Goal: Transaction & Acquisition: Purchase product/service

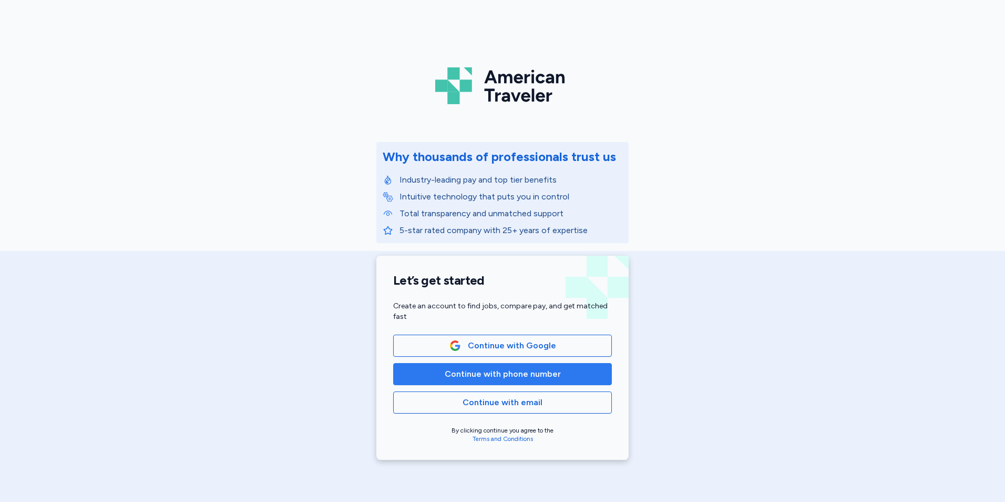
click at [471, 378] on span "Continue with phone number" at bounding box center [503, 374] width 116 height 13
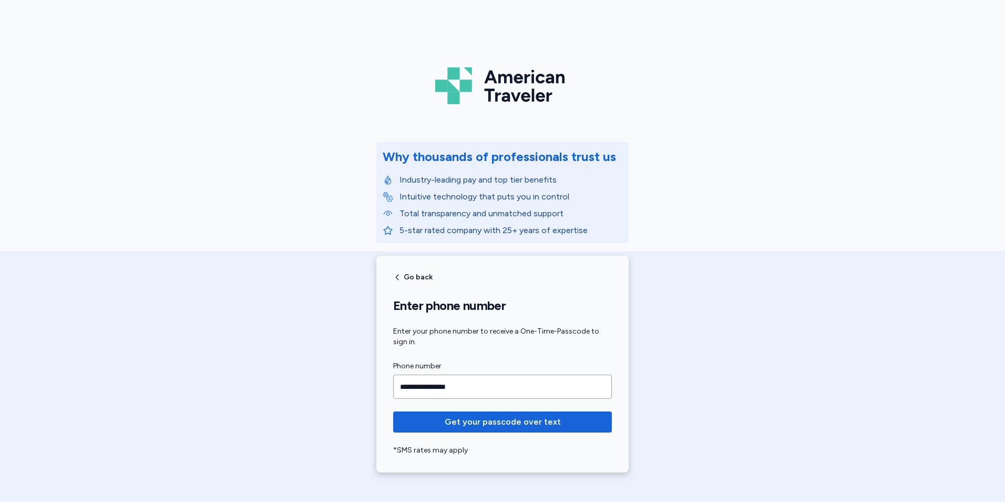
type input "**********"
click at [393, 411] on button "Get your passcode over text" at bounding box center [502, 421] width 219 height 21
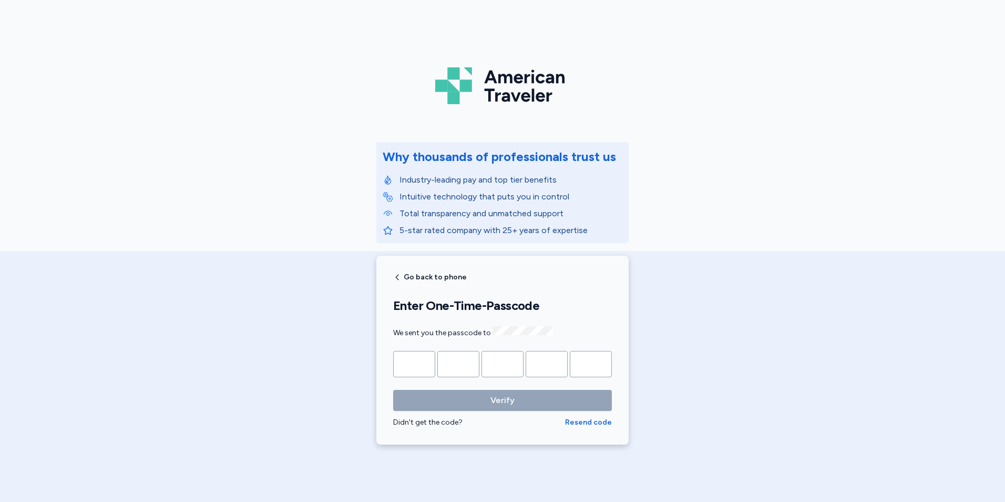
type input "*"
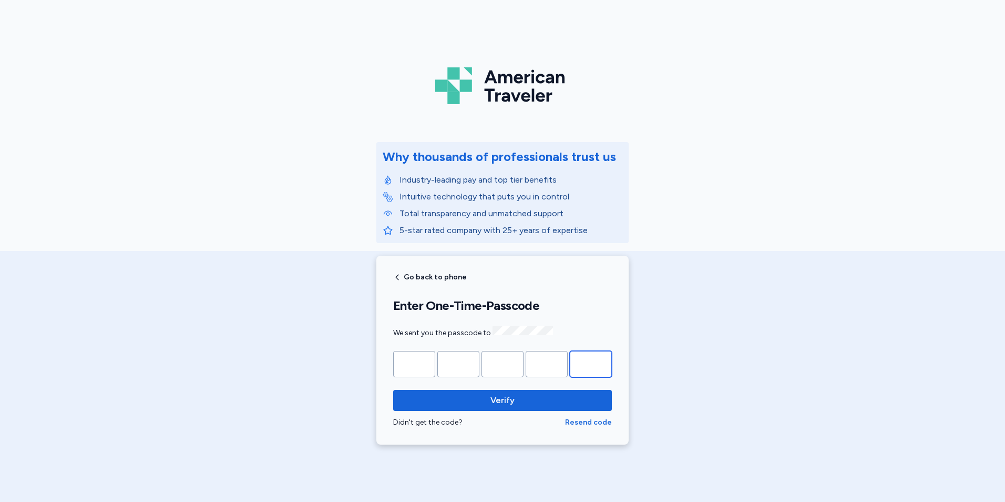
type input "*"
click at [393, 390] on button "Verify" at bounding box center [502, 400] width 219 height 21
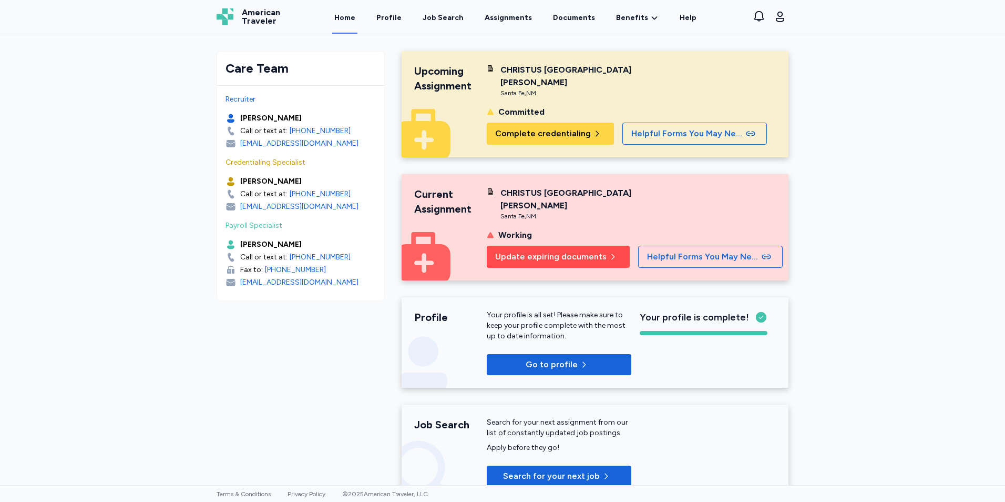
click at [546, 253] on span "Update expiring documents" at bounding box center [550, 256] width 111 height 13
click at [522, 250] on span "Update expiring documents" at bounding box center [550, 256] width 111 height 13
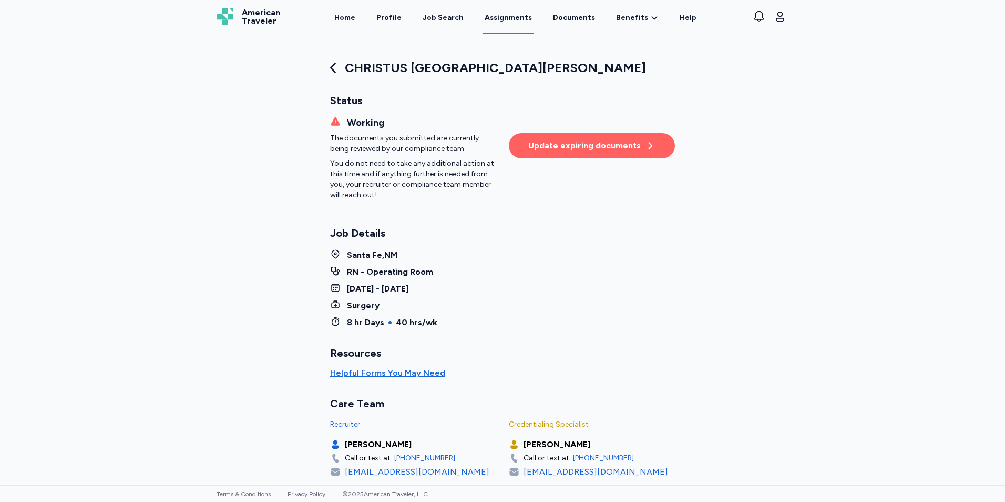
click at [564, 147] on div "Update expiring documents" at bounding box center [591, 145] width 127 height 13
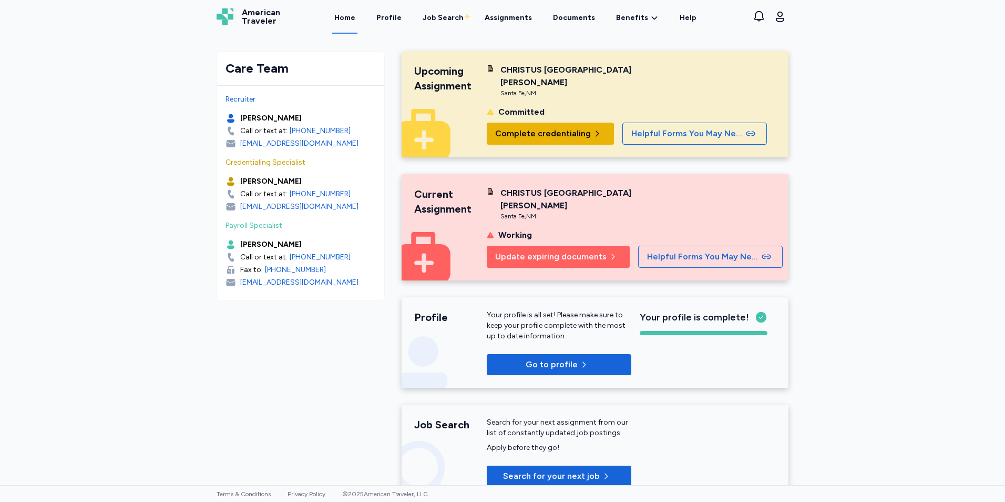
click at [544, 137] on span "Complete credentialing" at bounding box center [543, 133] width 96 height 13
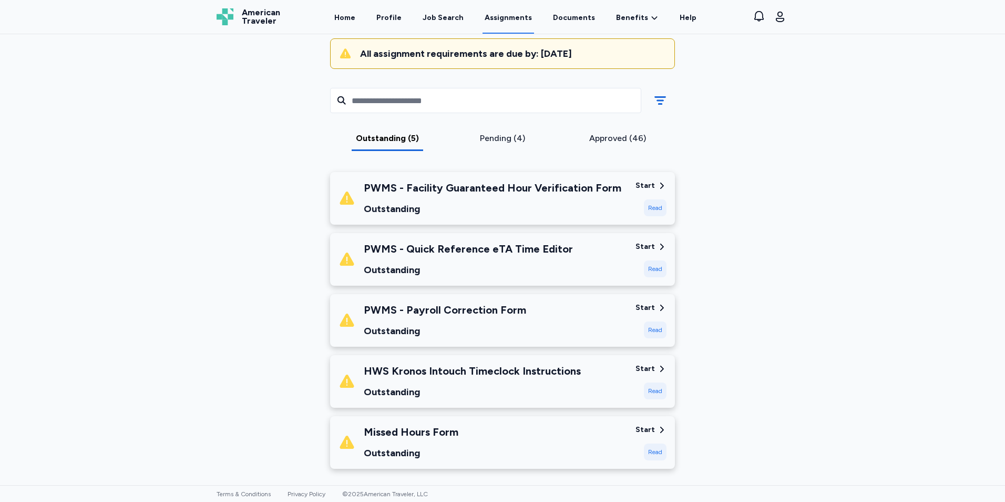
scroll to position [53, 0]
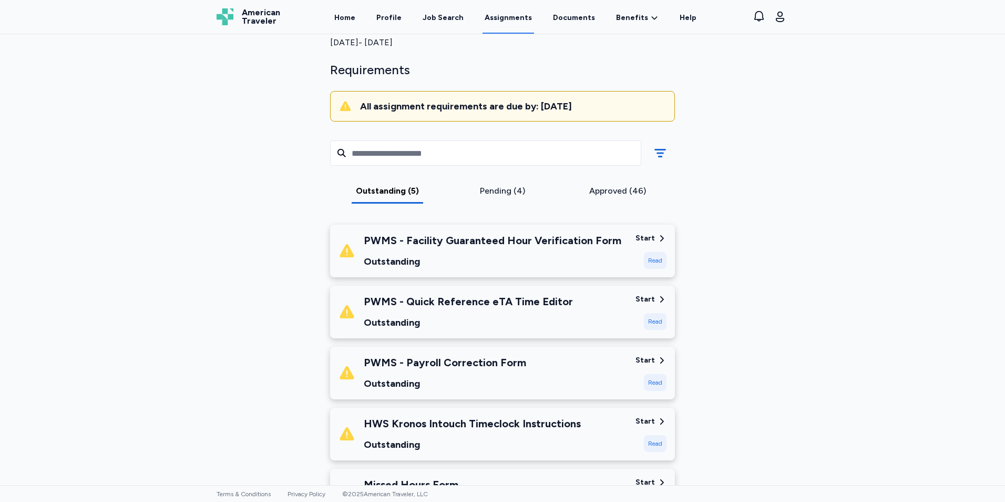
click at [654, 261] on div "Read" at bounding box center [655, 260] width 23 height 17
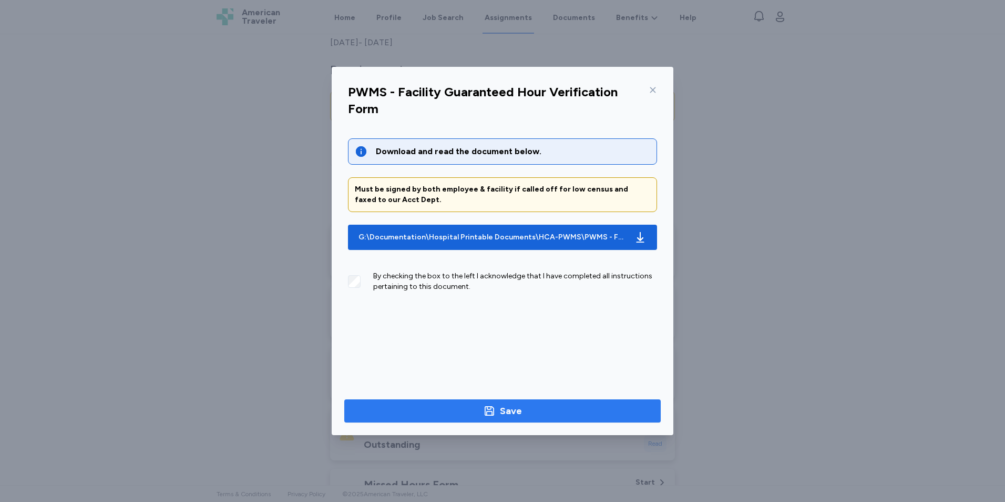
click at [490, 406] on icon "button" at bounding box center [489, 410] width 9 height 9
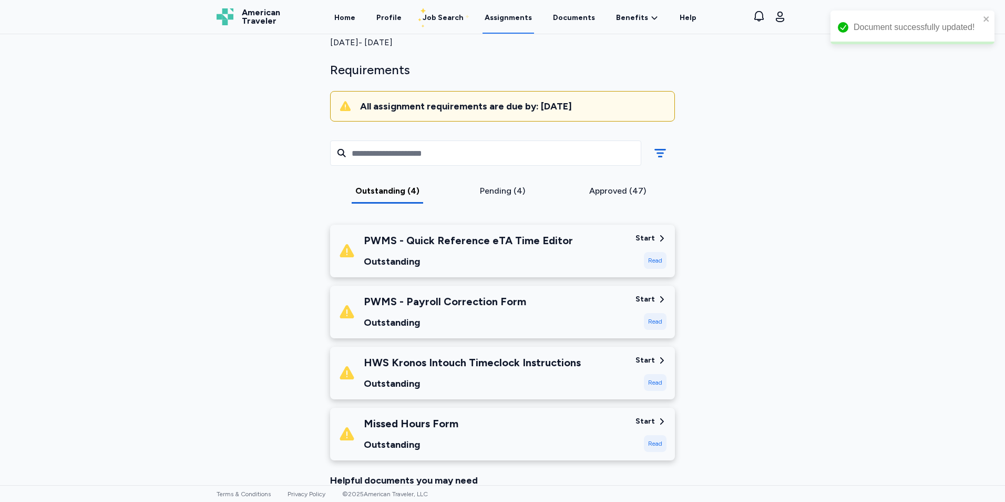
click at [652, 263] on div "Read" at bounding box center [655, 260] width 23 height 17
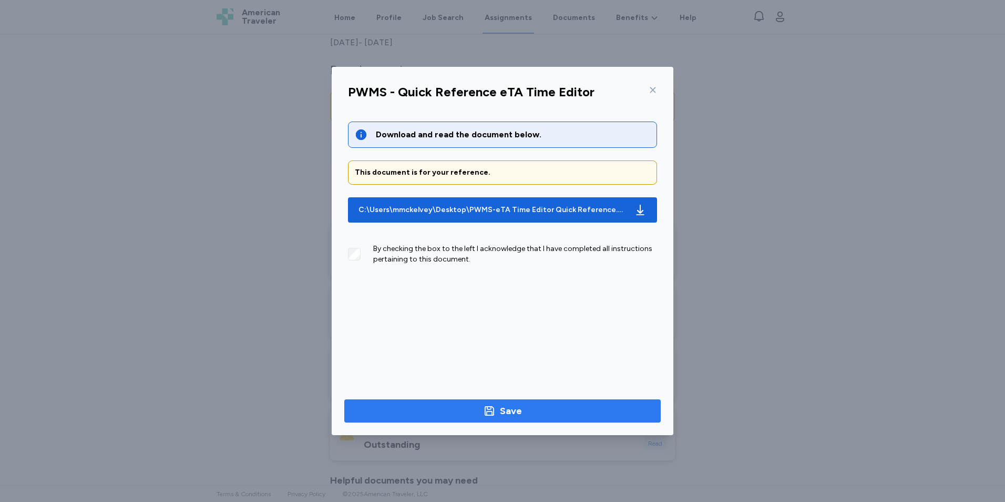
click at [507, 413] on div "Save" at bounding box center [511, 410] width 22 height 15
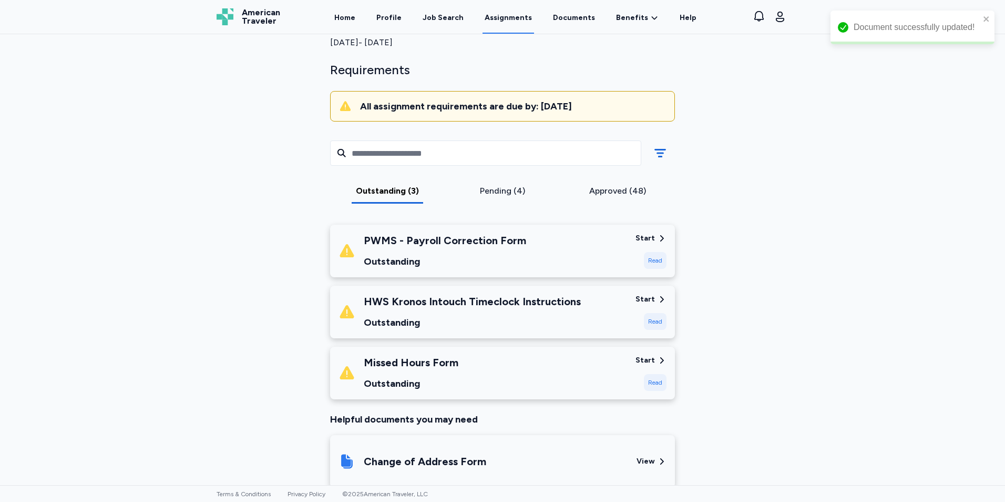
click at [653, 257] on div "Read" at bounding box center [655, 260] width 23 height 17
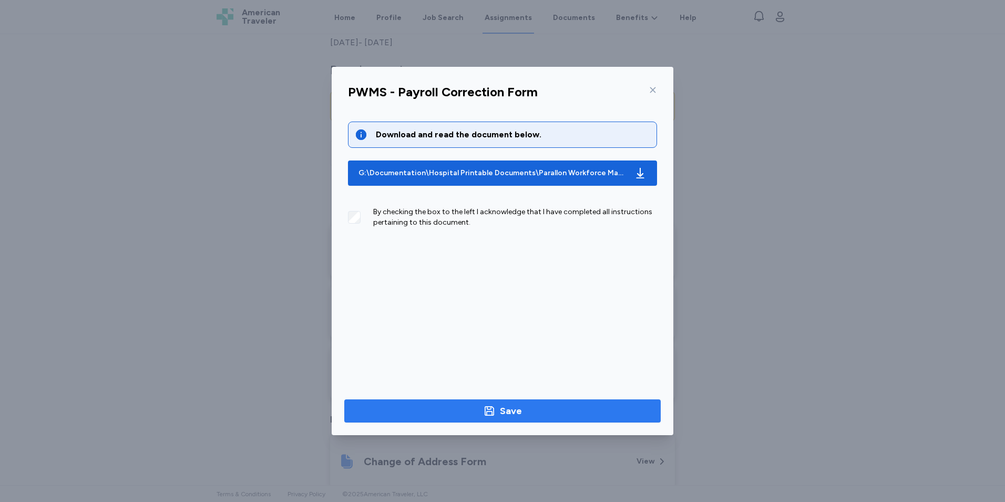
click at [516, 405] on div "Save" at bounding box center [511, 410] width 22 height 15
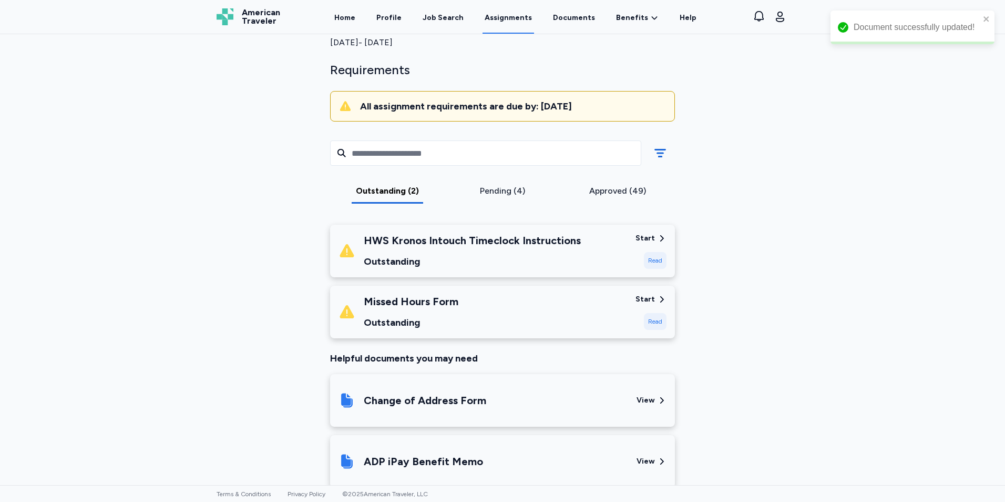
click at [649, 258] on div "Read" at bounding box center [655, 260] width 23 height 17
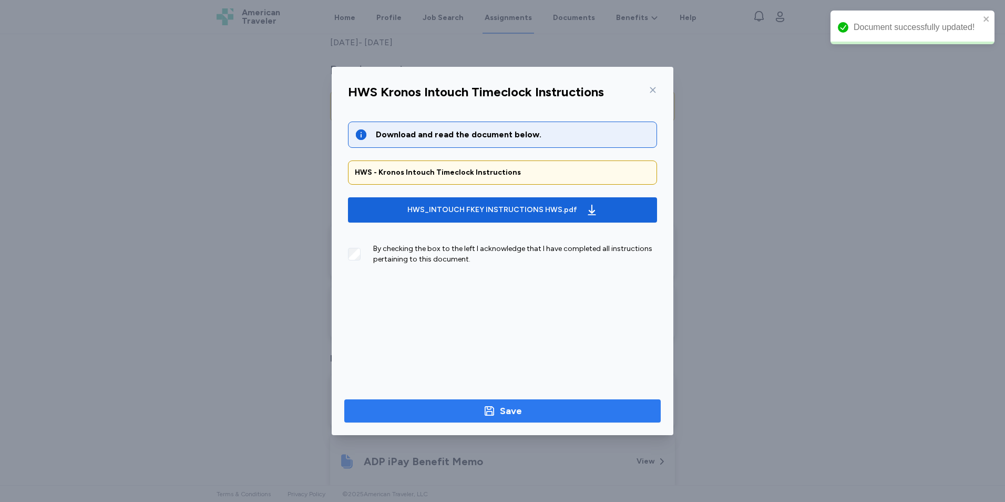
click at [514, 412] on div "Save" at bounding box center [511, 410] width 22 height 15
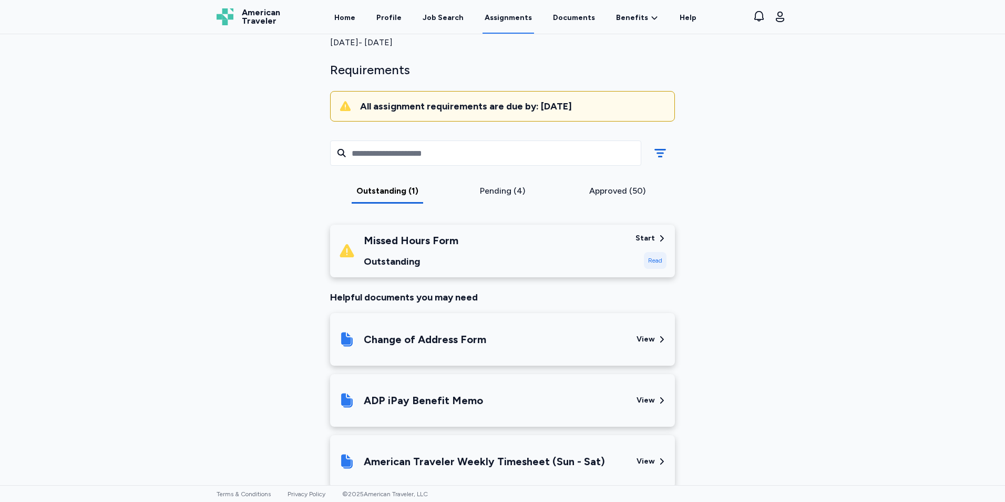
click at [657, 256] on div "Read" at bounding box center [655, 260] width 23 height 17
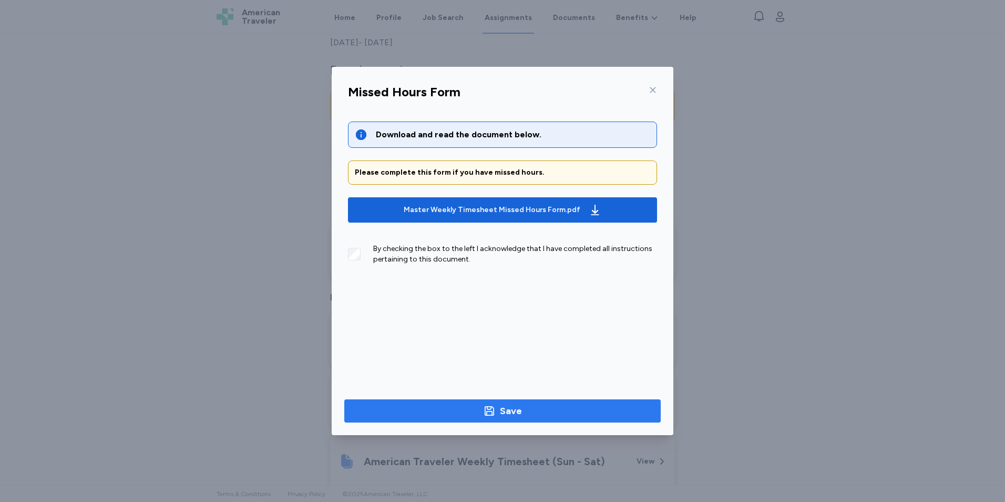
click at [504, 413] on div "Save" at bounding box center [511, 410] width 22 height 15
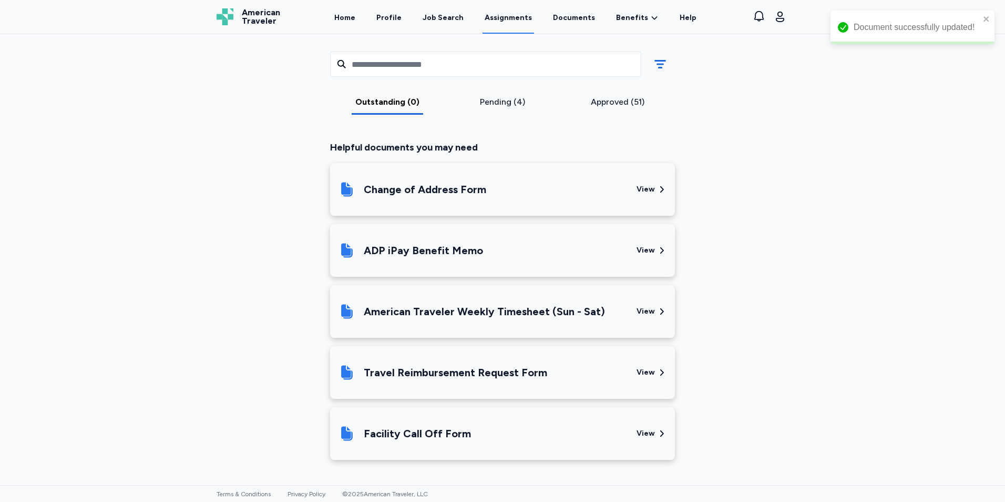
scroll to position [0, 0]
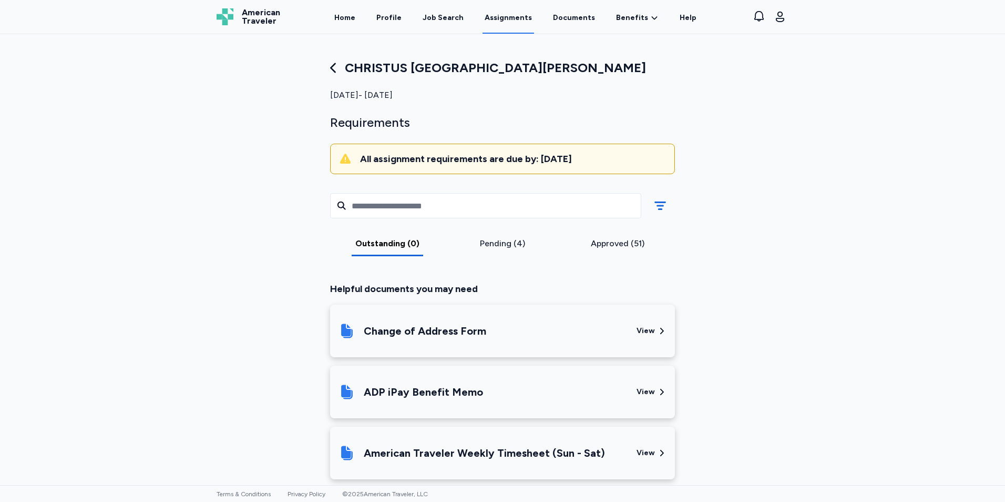
click at [508, 242] on div "Pending (4)" at bounding box center [503, 243] width 107 height 13
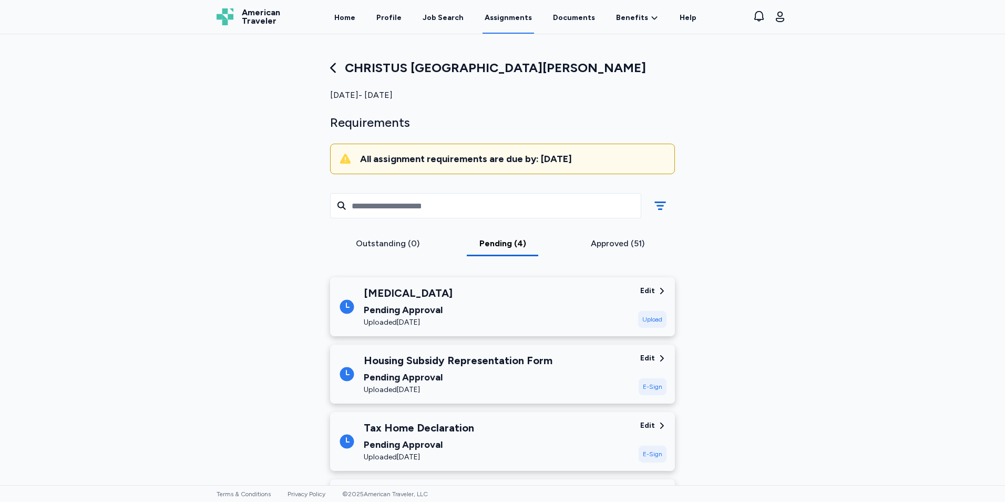
click at [623, 246] on div "Approved (51)" at bounding box center [617, 243] width 107 height 13
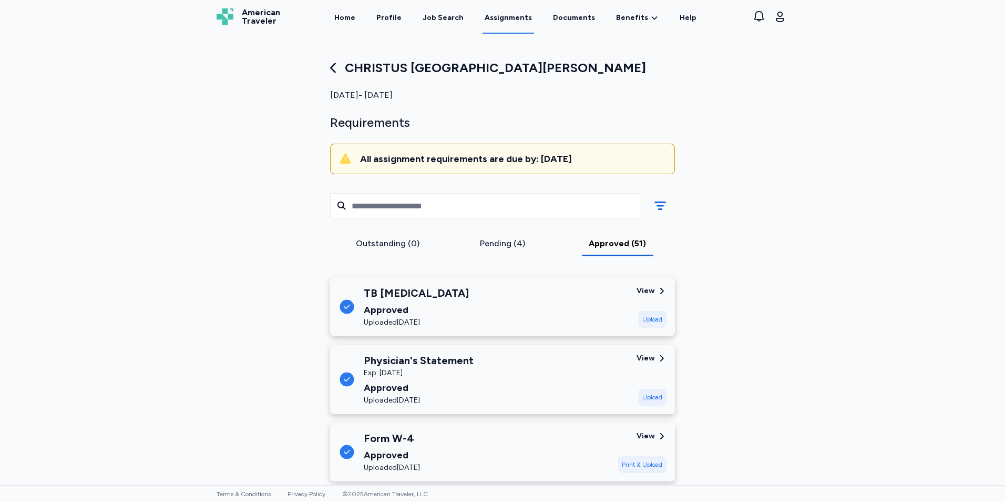
click at [502, 242] on div "Pending (4)" at bounding box center [503, 243] width 107 height 13
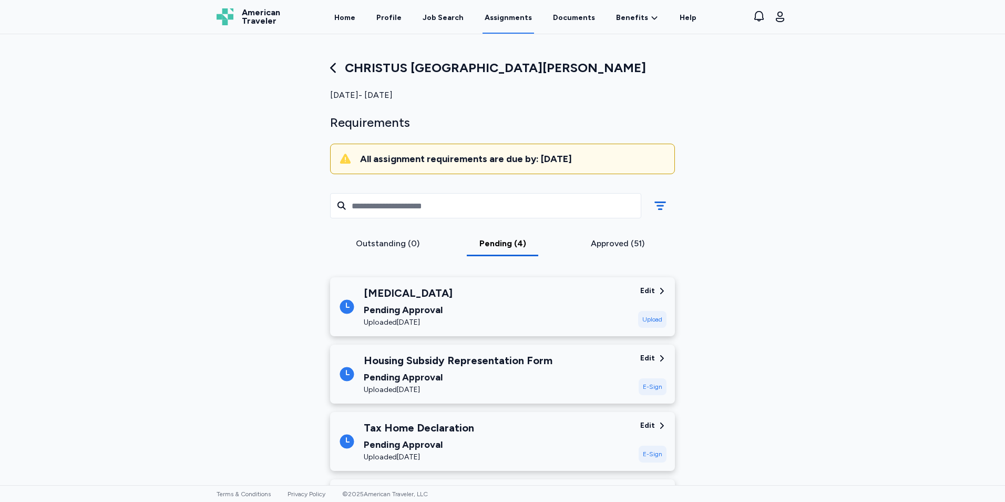
click at [511, 298] on div "[MEDICAL_DATA] Pending Approval Uploaded [DATE]" at bounding box center [484, 307] width 291 height 42
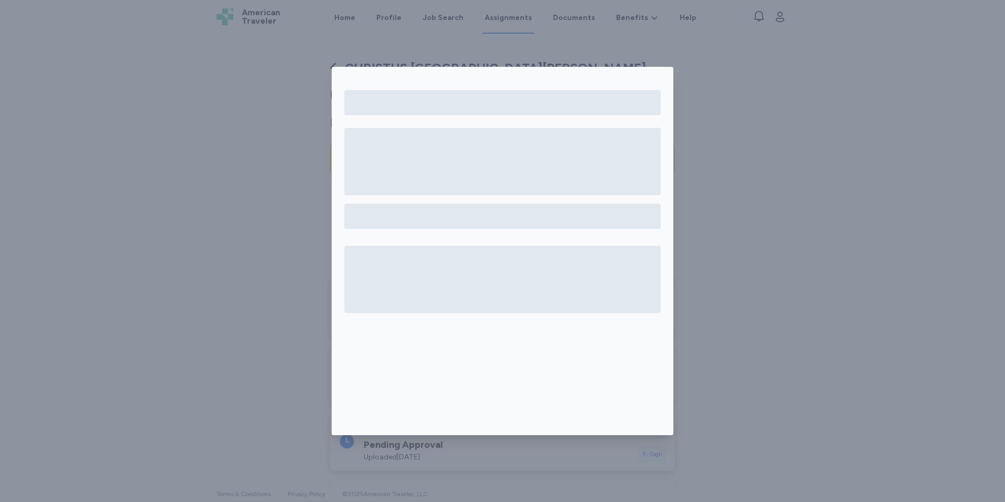
click at [943, 303] on div at bounding box center [502, 251] width 1005 height 502
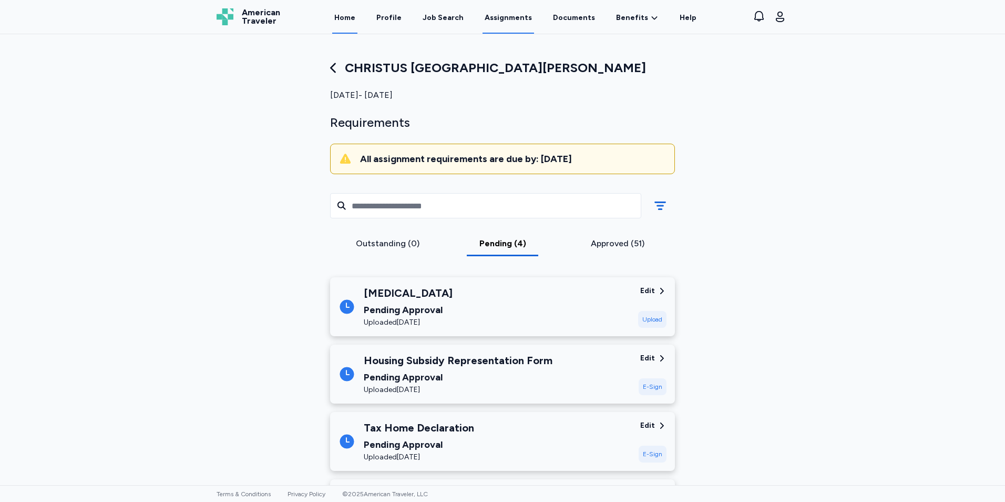
click at [358, 17] on link "Home" at bounding box center [344, 17] width 25 height 33
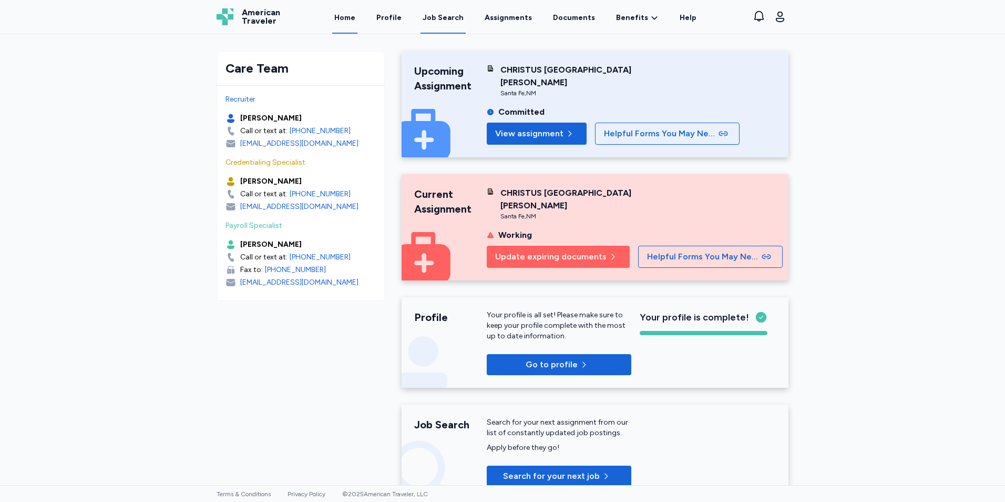
click at [447, 21] on div "Job Search" at bounding box center [443, 18] width 41 height 11
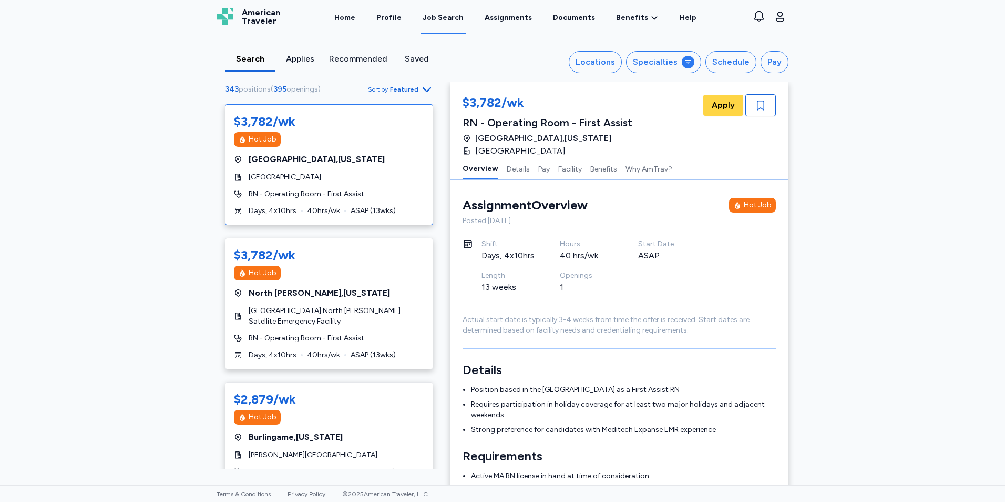
click at [403, 91] on span "Featured" at bounding box center [404, 89] width 28 height 8
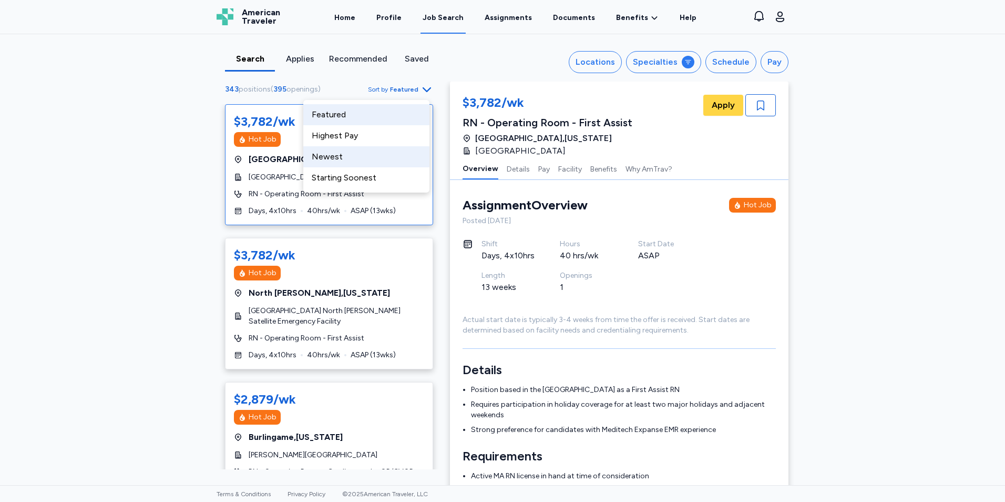
click at [334, 151] on div "Newest" at bounding box center [366, 156] width 126 height 21
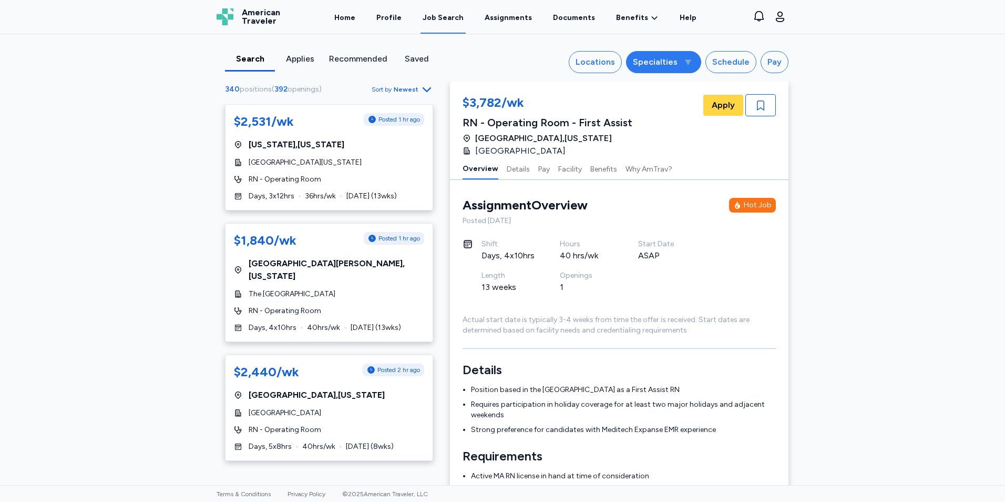
click at [666, 64] on div "Specialties" at bounding box center [655, 62] width 45 height 13
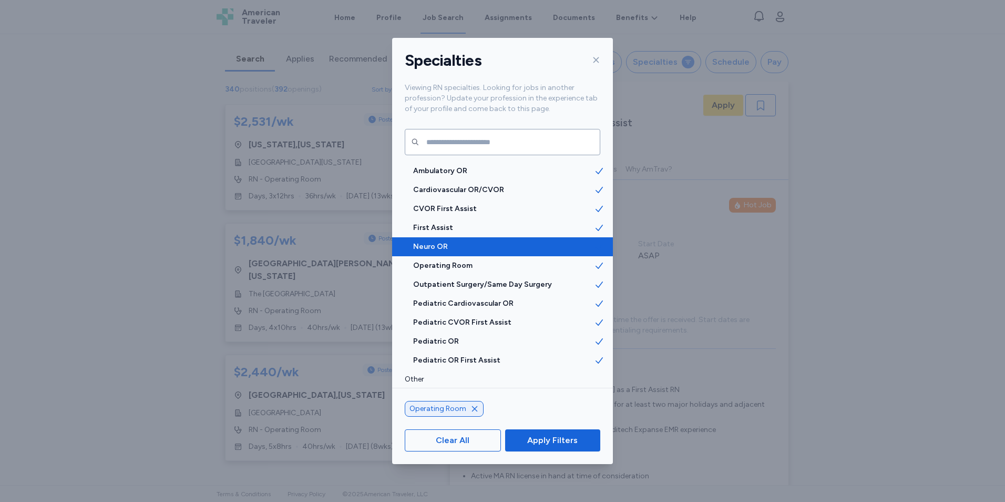
scroll to position [1630, 0]
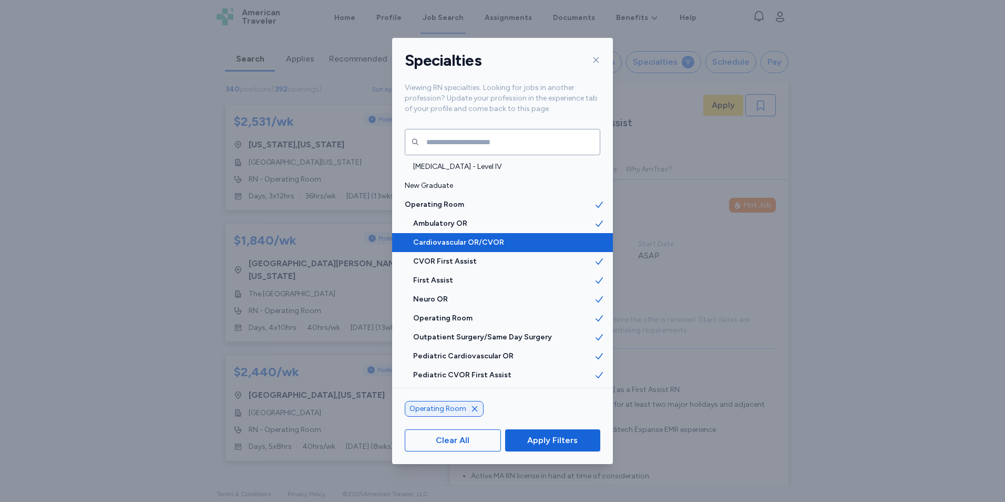
click at [596, 239] on icon at bounding box center [599, 242] width 11 height 11
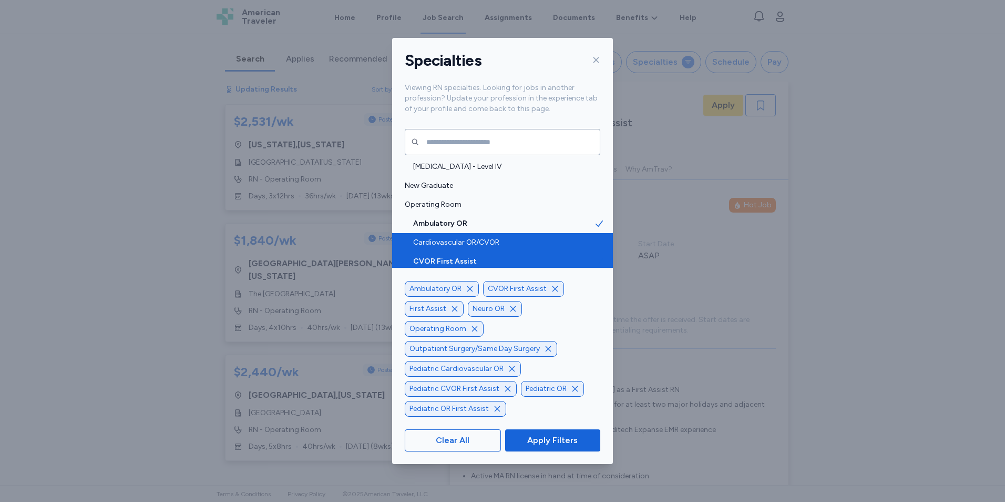
click at [594, 256] on icon at bounding box center [599, 261] width 11 height 11
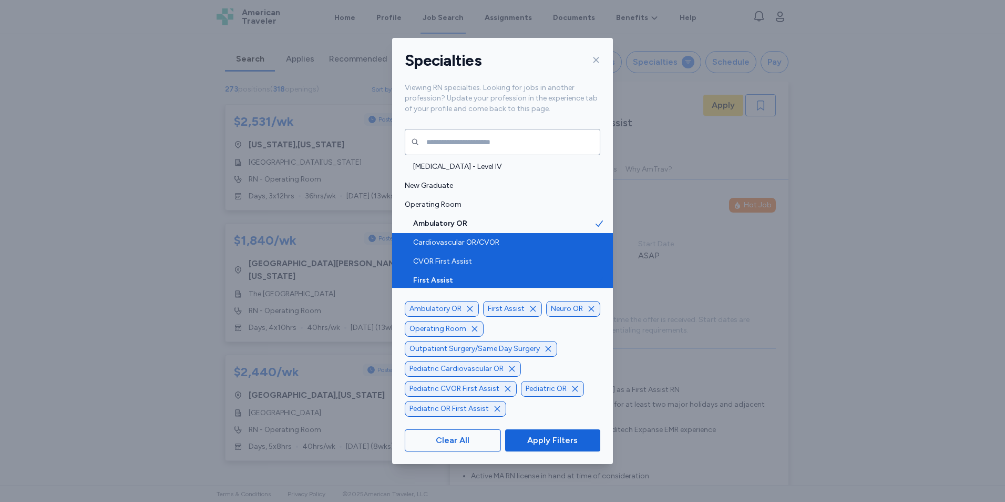
click at [597, 273] on span at bounding box center [603, 280] width 19 height 19
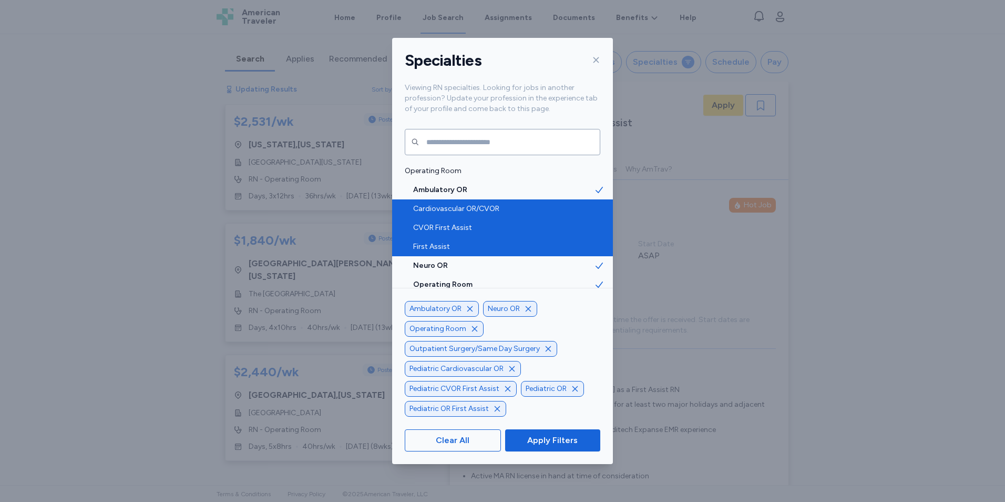
scroll to position [1683, 0]
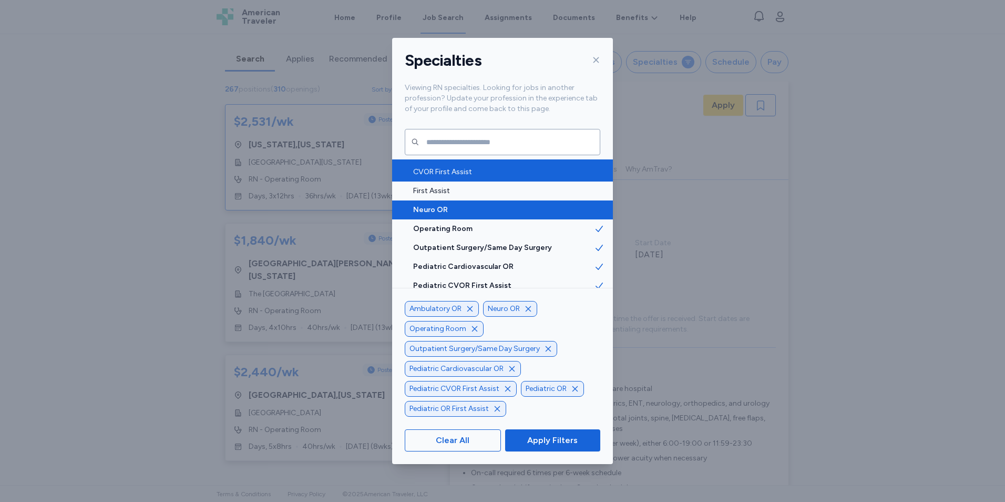
scroll to position [1735, 0]
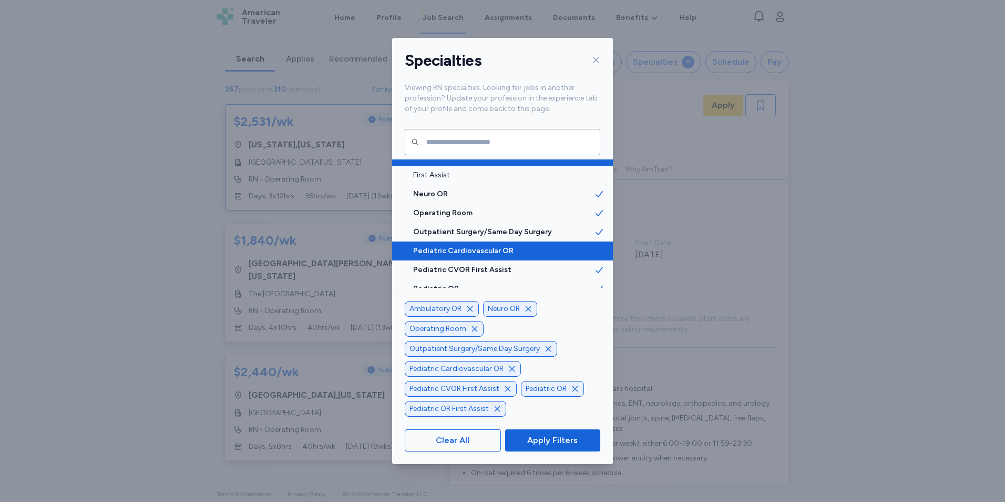
click at [594, 250] on icon at bounding box center [599, 251] width 11 height 11
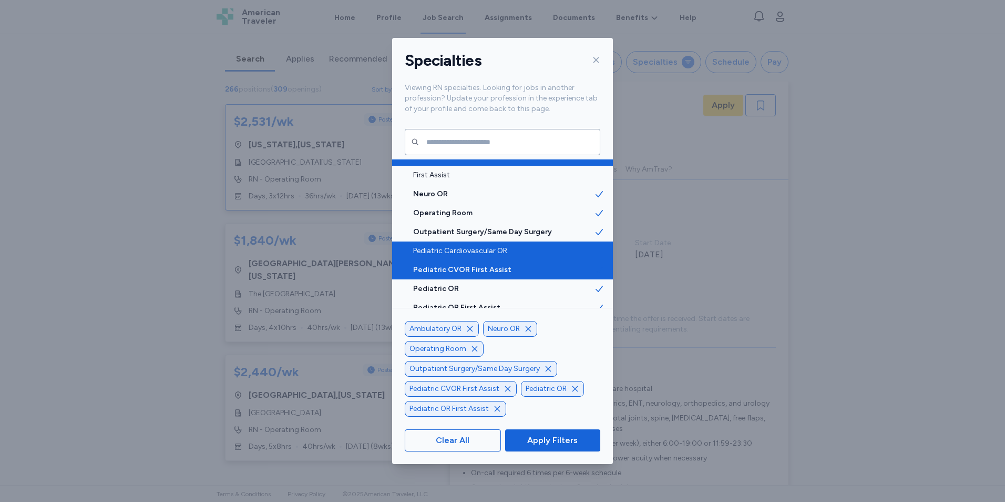
click at [594, 267] on icon at bounding box center [599, 270] width 11 height 11
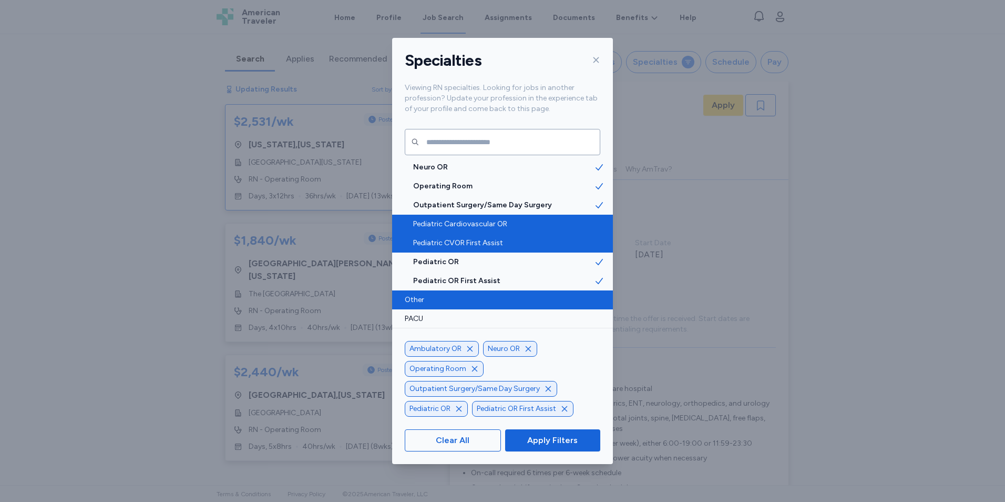
scroll to position [1788, 0]
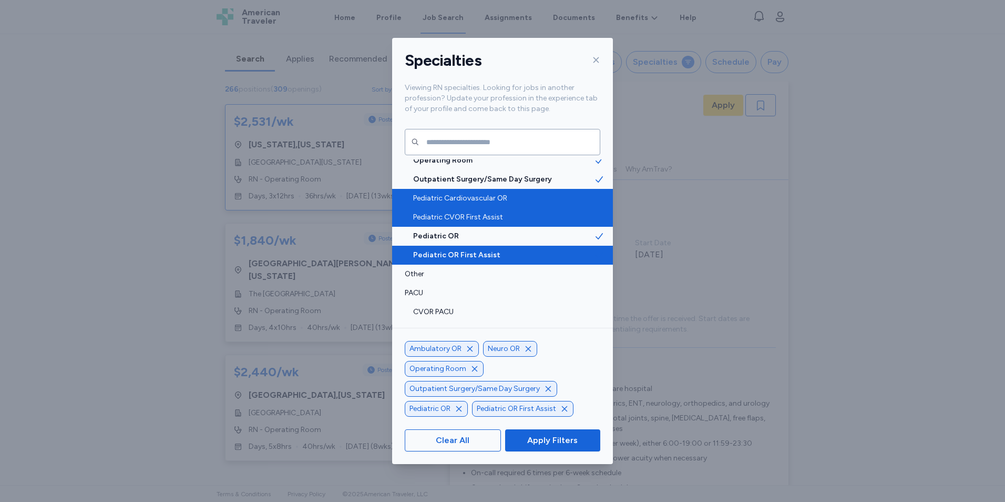
click at [594, 257] on icon at bounding box center [599, 255] width 11 height 11
click at [560, 438] on span "Apply Filters" at bounding box center [552, 440] width 50 height 13
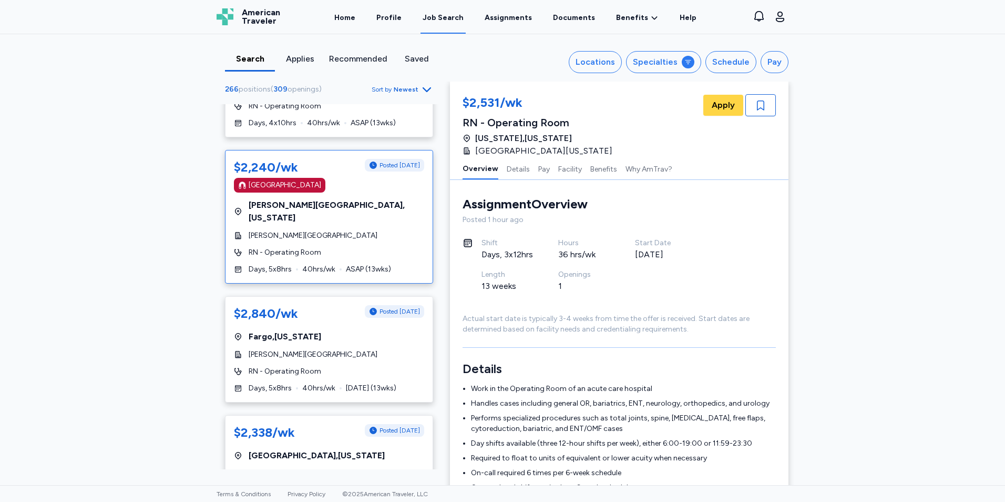
scroll to position [578, 0]
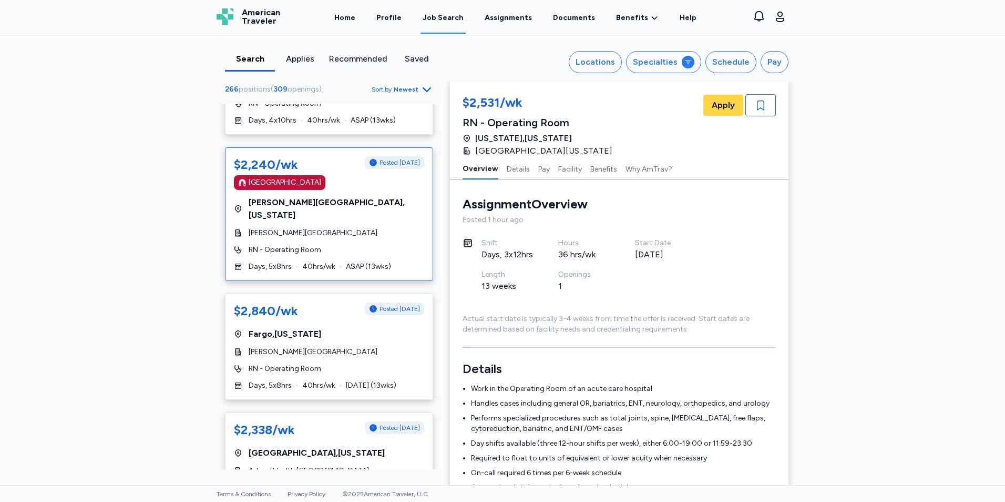
click at [376, 200] on div "$2,240/wk Posted [DATE] [GEOGRAPHIC_DATA] [PERSON_NAME][GEOGRAPHIC_DATA] , [US_…" at bounding box center [329, 214] width 208 height 134
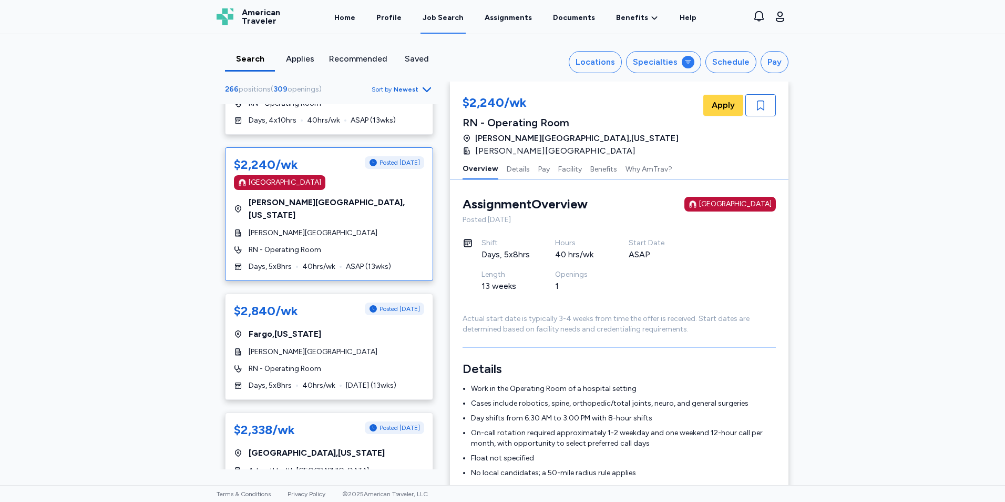
click at [379, 201] on div "$2,240/wk Posted [DATE] [GEOGRAPHIC_DATA] [PERSON_NAME][GEOGRAPHIC_DATA] , [US_…" at bounding box center [329, 214] width 208 height 134
click at [380, 347] on div "[PERSON_NAME][GEOGRAPHIC_DATA]" at bounding box center [329, 352] width 190 height 11
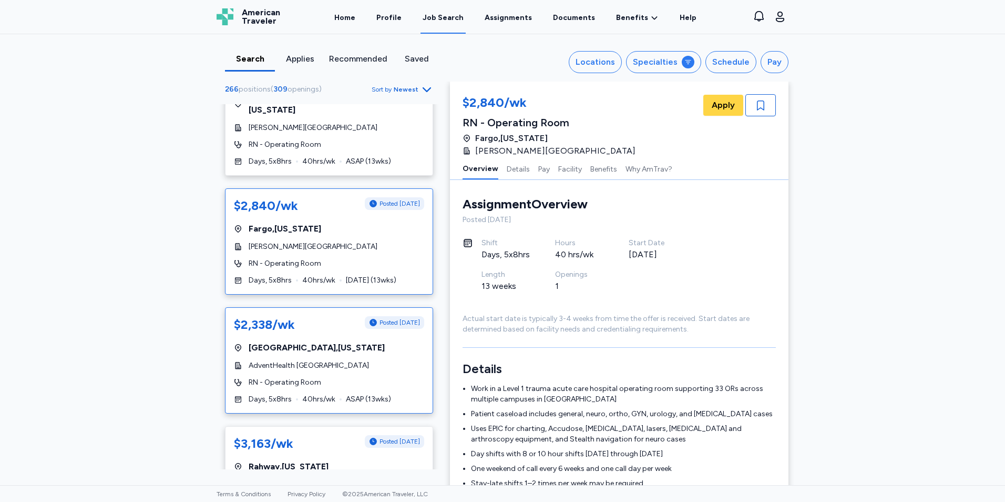
scroll to position [736, 0]
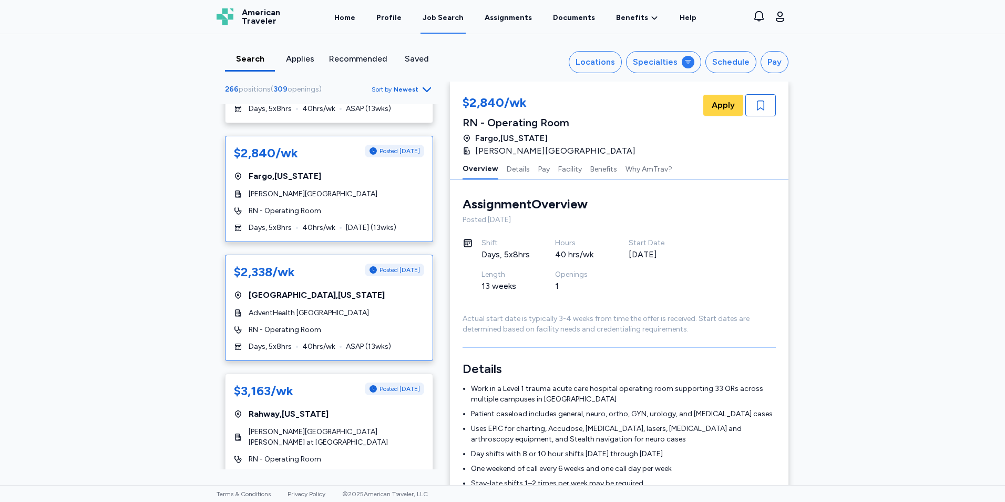
click at [381, 294] on div "$2,338/wk Posted [DATE] [GEOGRAPHIC_DATA] , [US_STATE] AdventHealth [GEOGRAPHIC…" at bounding box center [329, 308] width 208 height 106
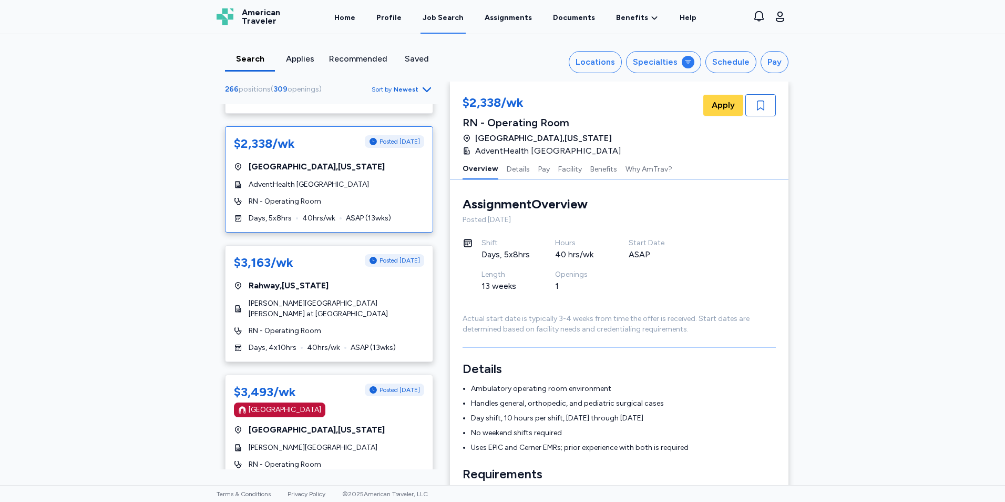
scroll to position [894, 0]
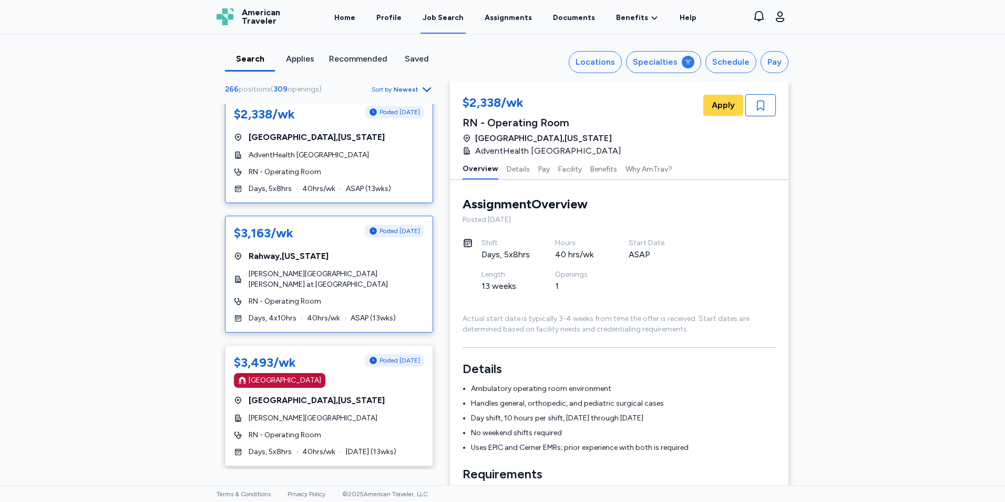
click at [379, 296] on div "RN - Operating Room" at bounding box center [329, 301] width 190 height 11
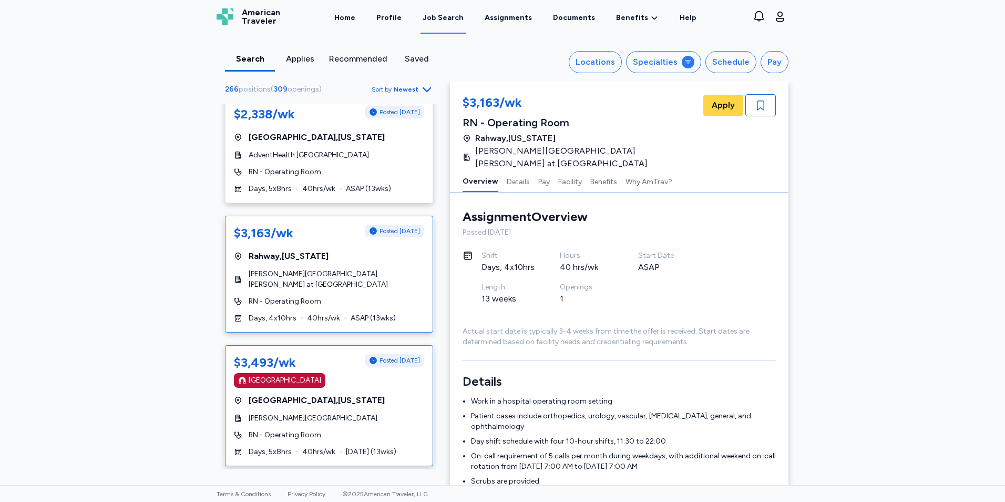
click at [368, 373] on div "[GEOGRAPHIC_DATA]" at bounding box center [329, 380] width 190 height 15
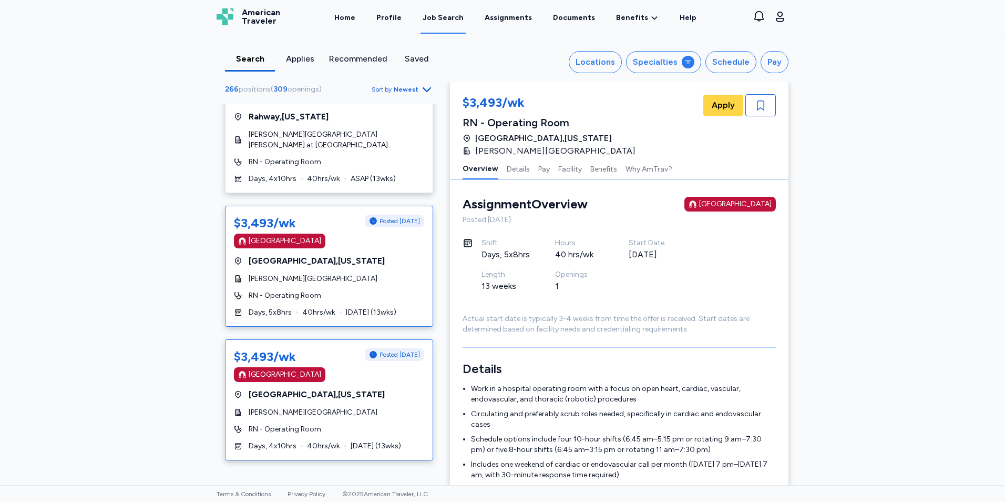
scroll to position [1052, 0]
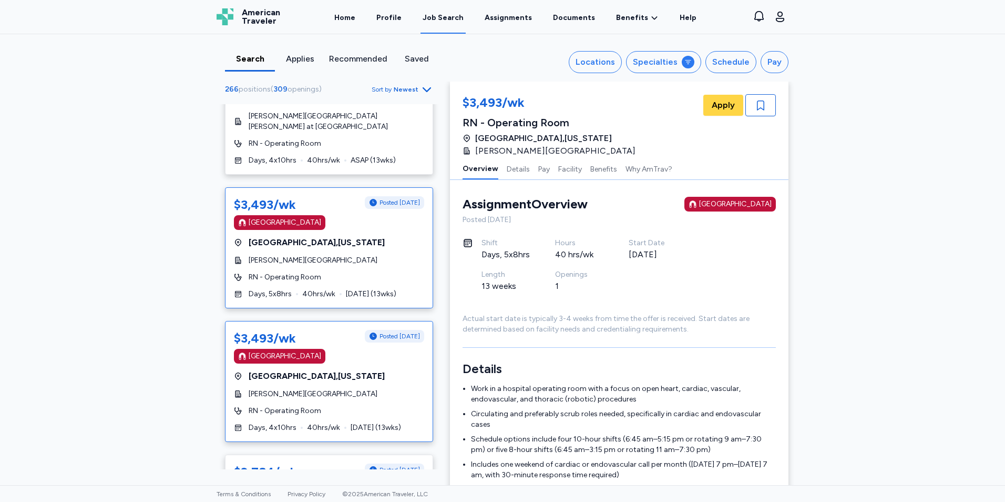
click at [371, 370] on div "[GEOGRAPHIC_DATA] , [US_STATE]" at bounding box center [329, 376] width 190 height 13
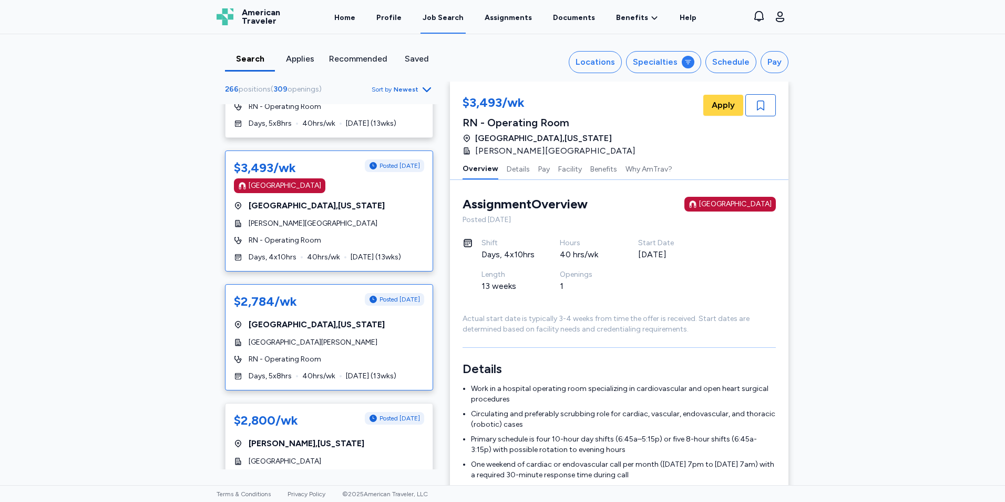
scroll to position [1262, 0]
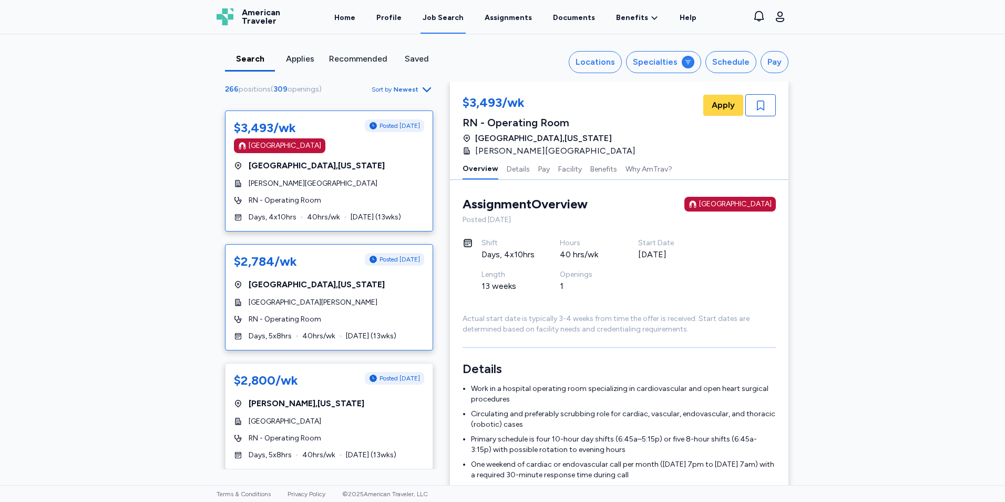
click at [391, 297] on div "[GEOGRAPHIC_DATA][PERSON_NAME]" at bounding box center [329, 302] width 190 height 11
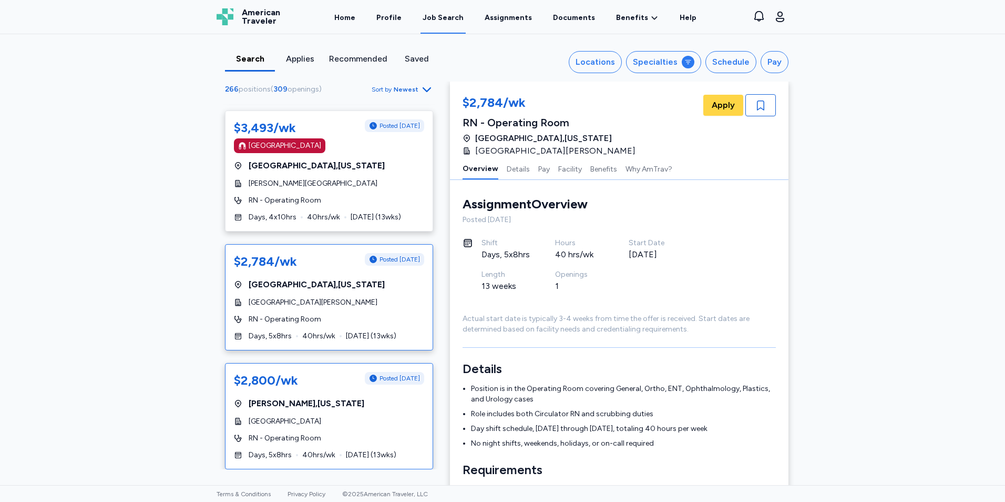
click at [355, 397] on div "Keene , [US_STATE]" at bounding box center [329, 403] width 190 height 13
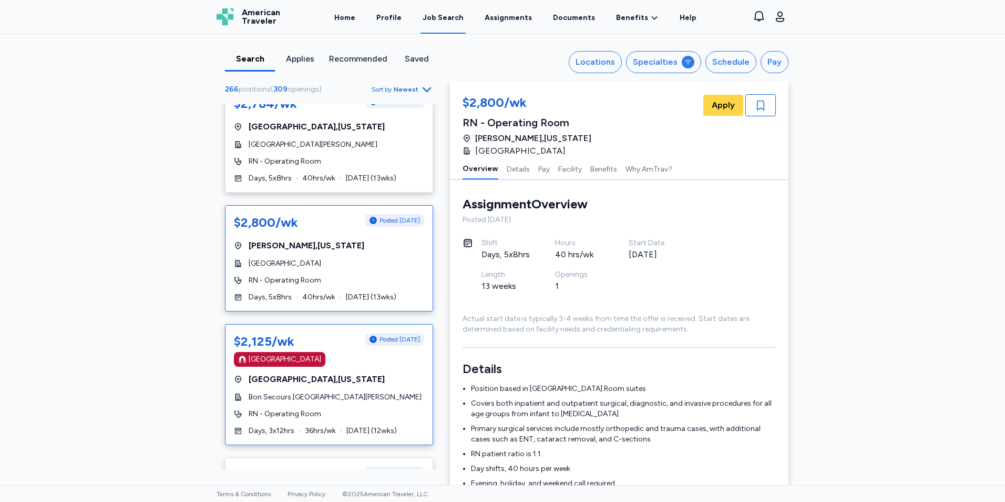
scroll to position [1472, 0]
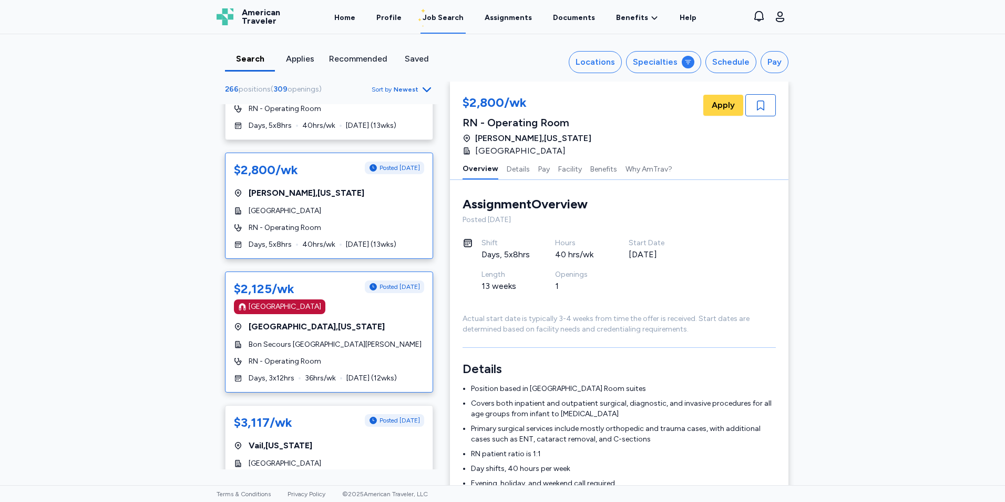
click at [374, 320] on div "[GEOGRAPHIC_DATA] , [US_STATE]" at bounding box center [329, 326] width 190 height 13
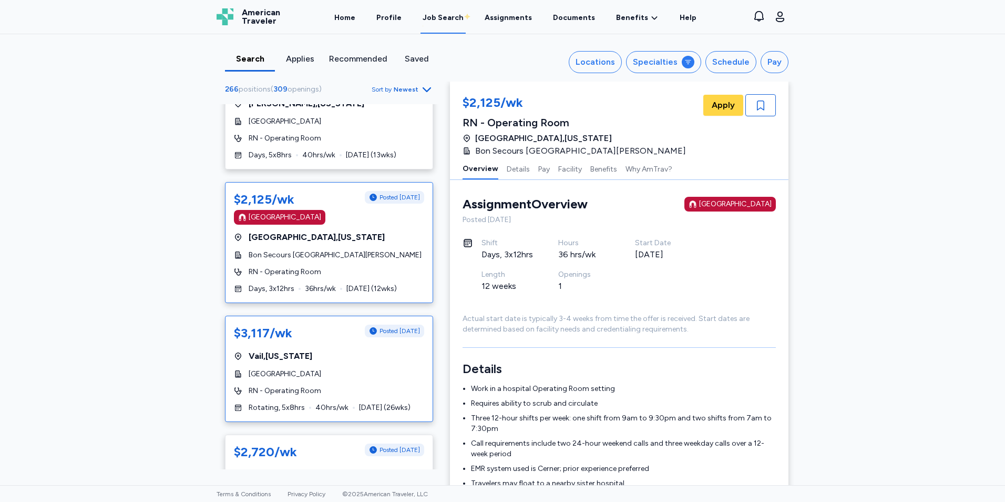
scroll to position [1578, 0]
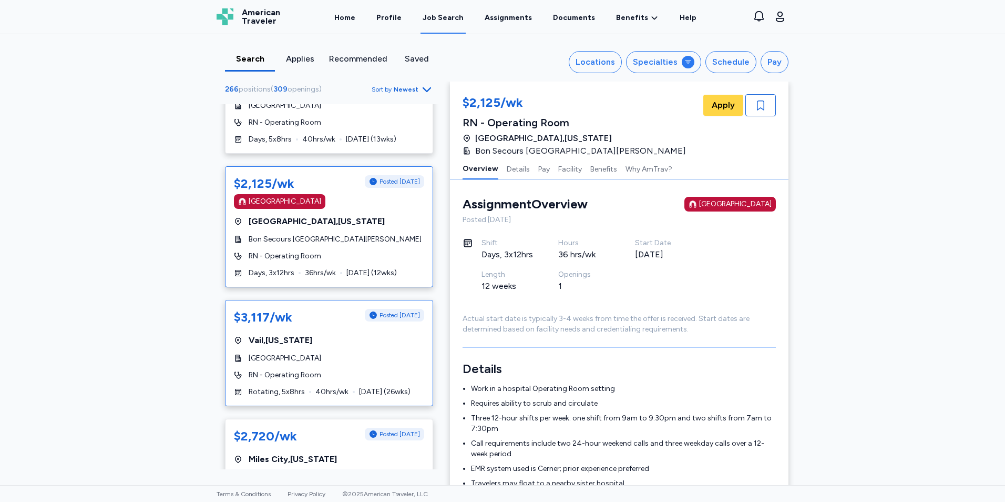
click at [359, 353] on div "[GEOGRAPHIC_DATA]" at bounding box center [329, 358] width 190 height 11
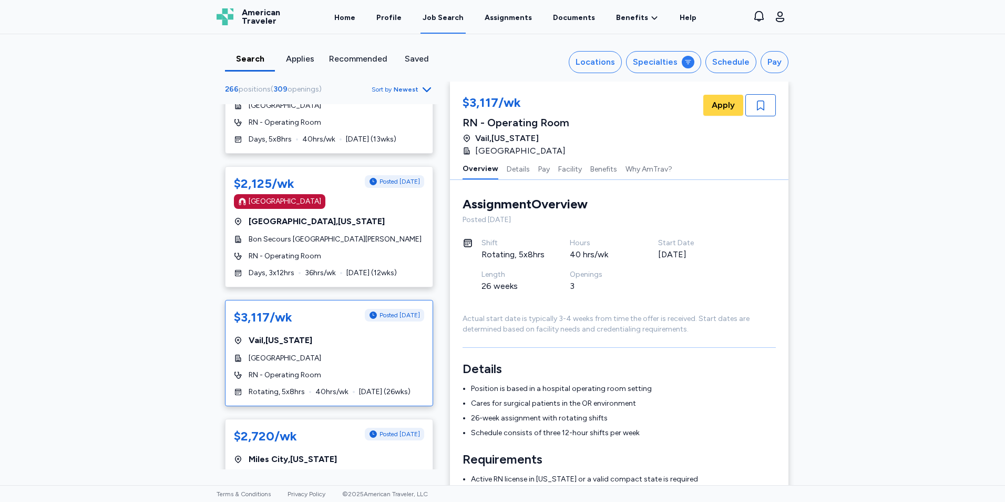
click at [359, 353] on div "[GEOGRAPHIC_DATA]" at bounding box center [329, 358] width 190 height 11
click at [760, 104] on icon "button" at bounding box center [760, 105] width 7 height 10
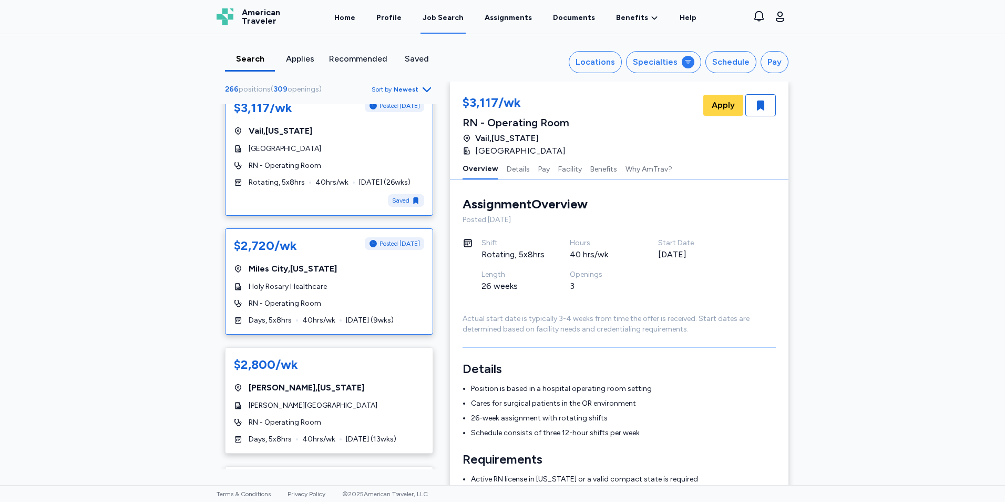
scroll to position [1788, 0]
click at [360, 268] on div "$2,720/wk Posted [DATE] [GEOGRAPHIC_DATA] , [US_STATE] [GEOGRAPHIC_DATA] Health…" at bounding box center [329, 280] width 208 height 106
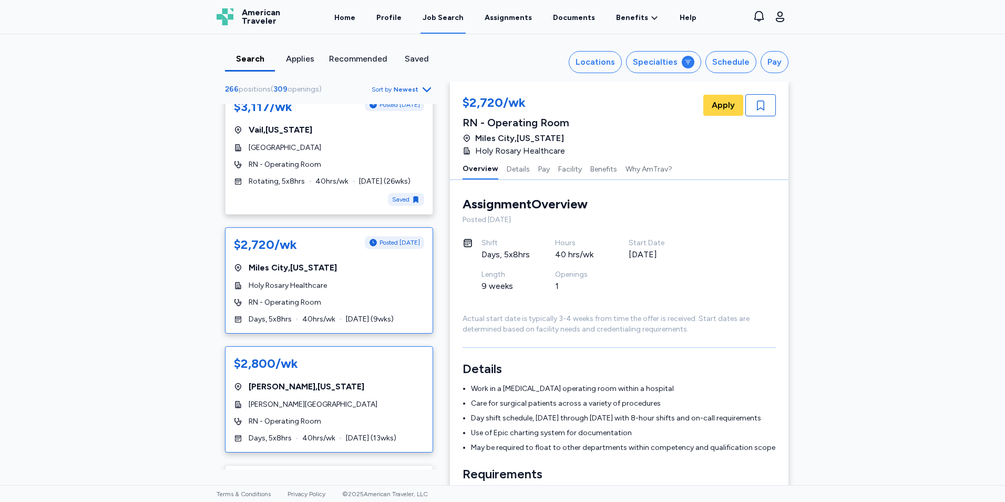
click at [344, 352] on div "$2,800/wk [GEOGRAPHIC_DATA] , [US_STATE] [PERSON_NAME][GEOGRAPHIC_DATA] RN - Op…" at bounding box center [329, 399] width 208 height 106
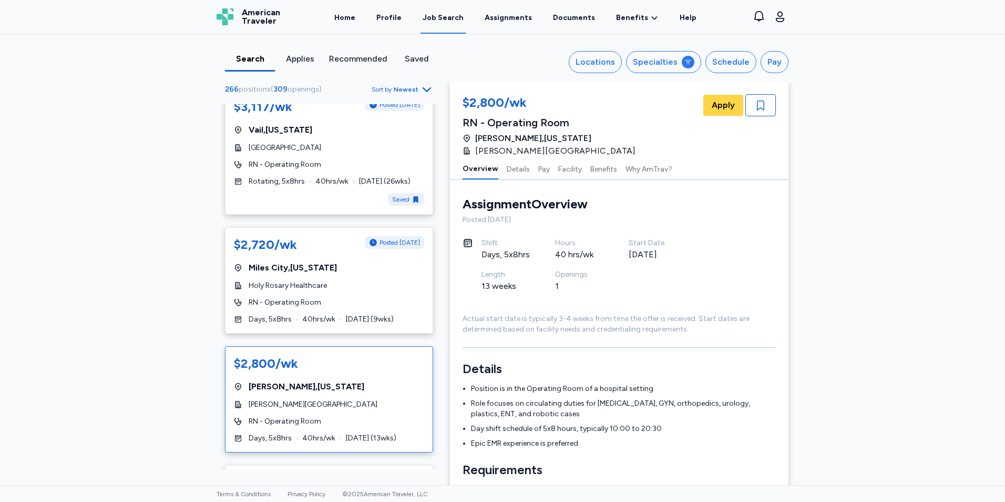
scroll to position [1893, 0]
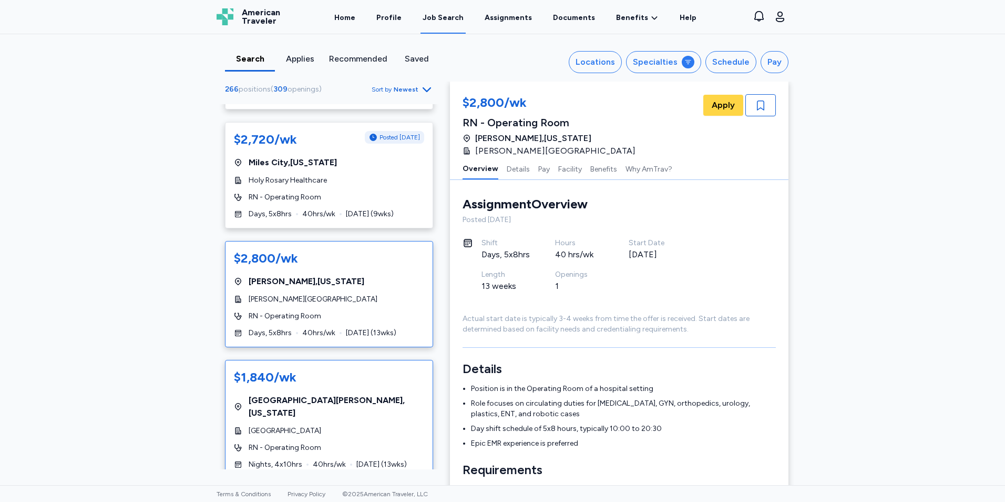
click at [349, 369] on div "$1,840/wk" at bounding box center [329, 377] width 190 height 17
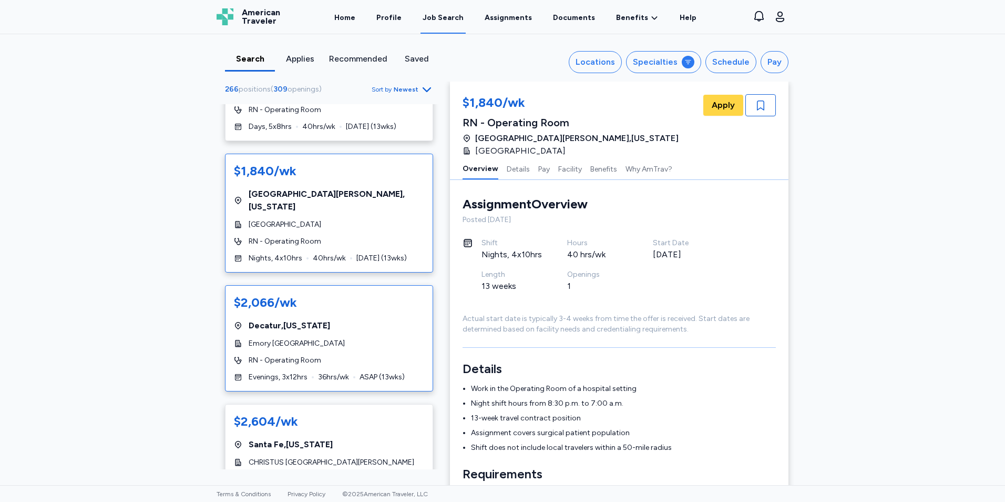
scroll to position [2103, 0]
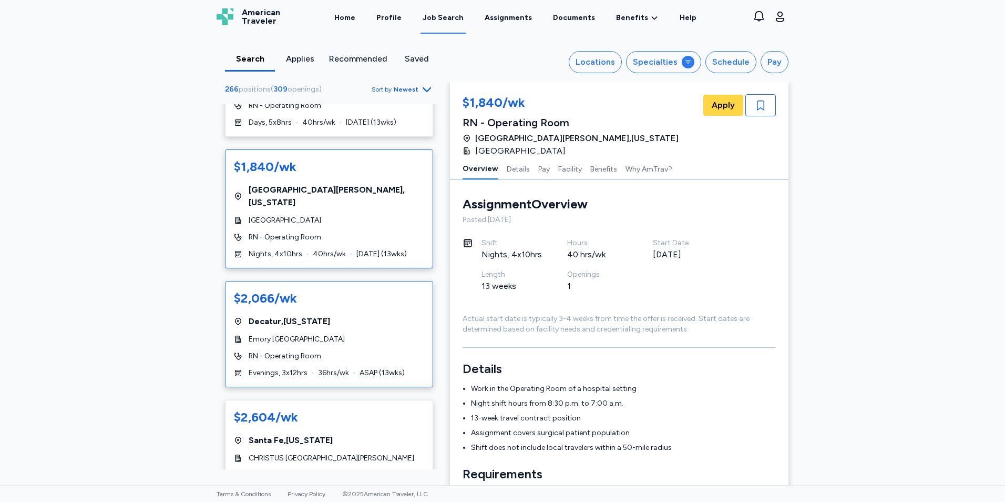
click at [357, 334] on div "Emory [GEOGRAPHIC_DATA]" at bounding box center [329, 339] width 190 height 11
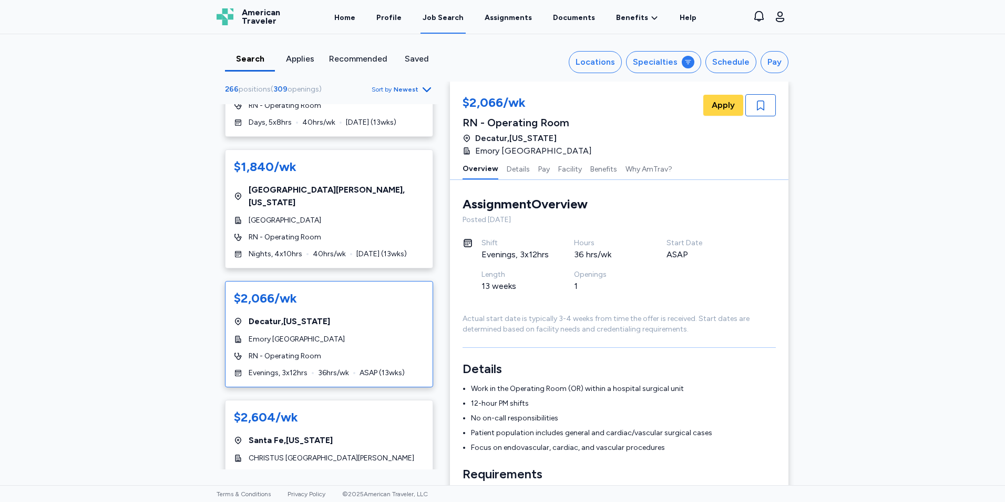
scroll to position [2209, 0]
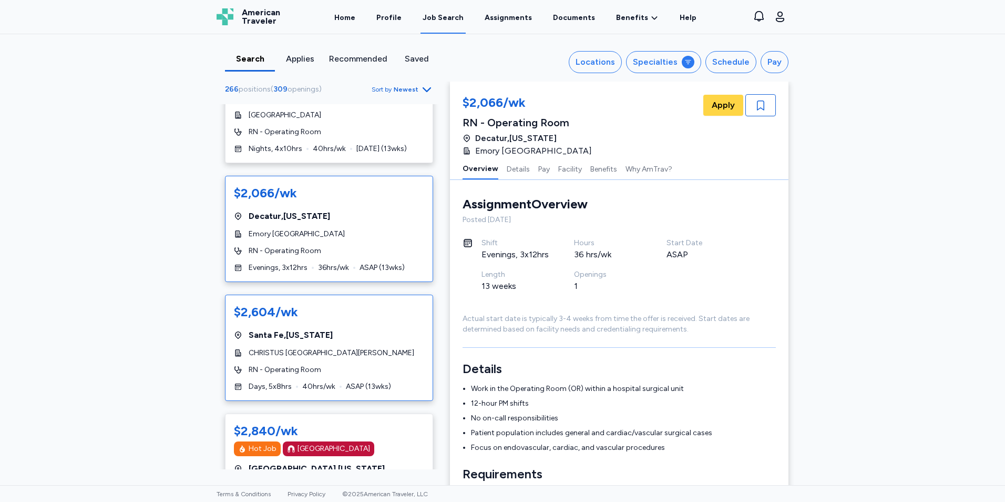
click at [358, 329] on div "[GEOGRAPHIC_DATA] , [US_STATE]" at bounding box center [329, 335] width 190 height 13
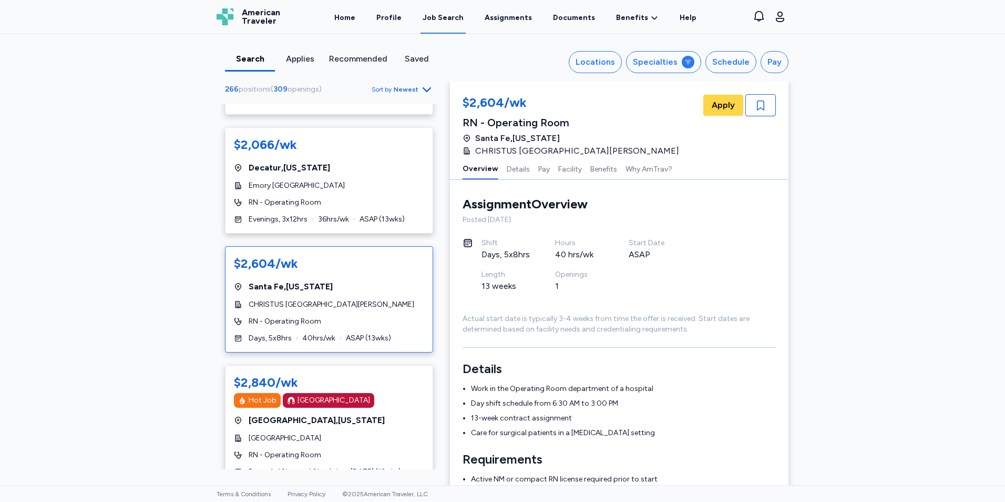
scroll to position [2314, 0]
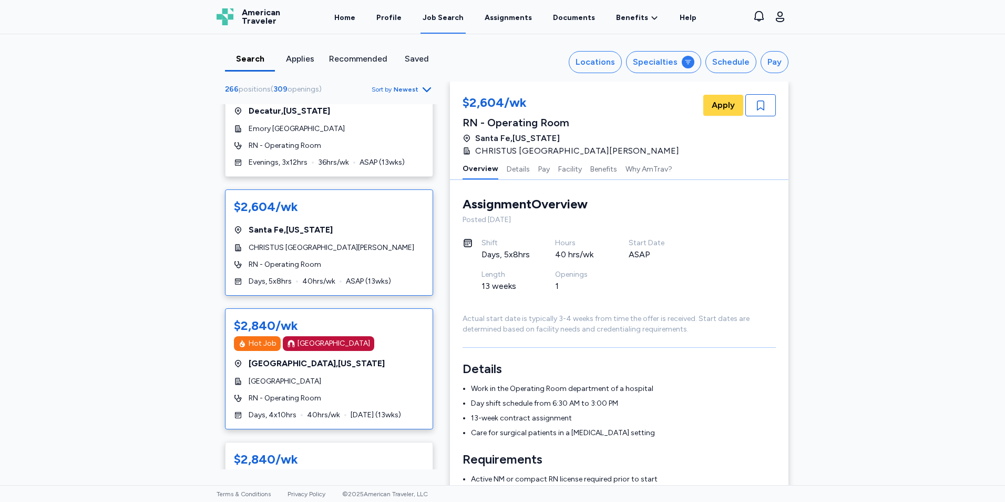
click at [388, 376] on div "[GEOGRAPHIC_DATA]" at bounding box center [329, 381] width 190 height 11
